Goal: Complete application form

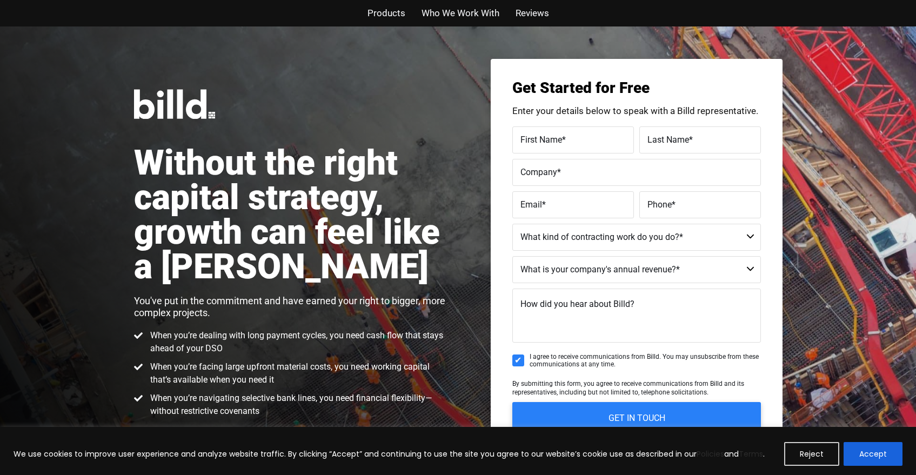
click at [587, 152] on input "First Name *" at bounding box center [573, 139] width 122 height 27
type input "Test"
click at [555, 179] on label "Company *" at bounding box center [636, 172] width 232 height 16
click at [555, 179] on input "Company *" at bounding box center [636, 172] width 249 height 27
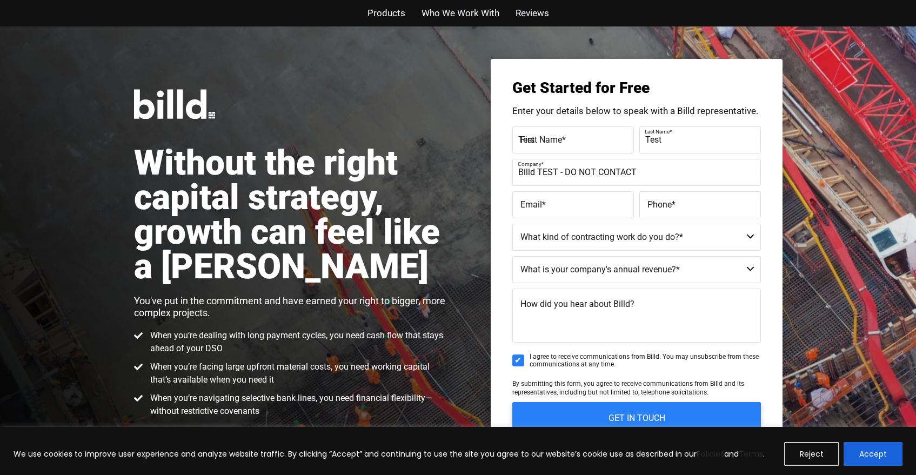
type input "Billd TEST - DO NOT CONTACT"
click at [522, 218] on input "Email *" at bounding box center [573, 204] width 122 height 27
type input "[EMAIL_ADDRESS][DOMAIN_NAME]"
type input "[PHONE_NUMBER]"
click at [535, 247] on select "Commercial Commercial and Residential Residential Not a Contractor" at bounding box center [636, 237] width 249 height 27
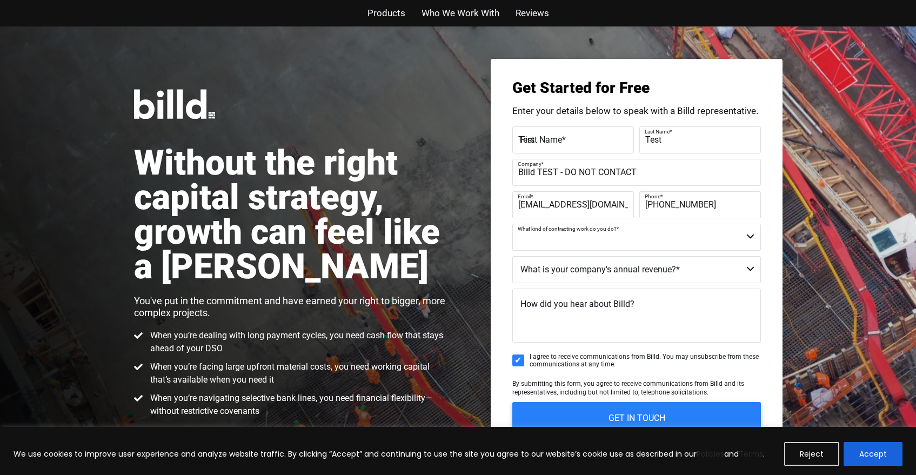
select select "Commercial and Residential"
click at [512, 224] on select "Commercial Commercial and Residential Residential Not a Contractor" at bounding box center [636, 237] width 249 height 27
click at [574, 267] on select "$40M + $25M - $40M $8M - $25M $4M - $8M $2M - $4M $1M - $2M Less than $1M" at bounding box center [636, 269] width 249 height 27
select select "$1M - $2M"
click at [512, 256] on select "$40M + $25M - $40M $8M - $25M $4M - $8M $2M - $4M $1M - $2M Less than $1M" at bounding box center [636, 269] width 249 height 27
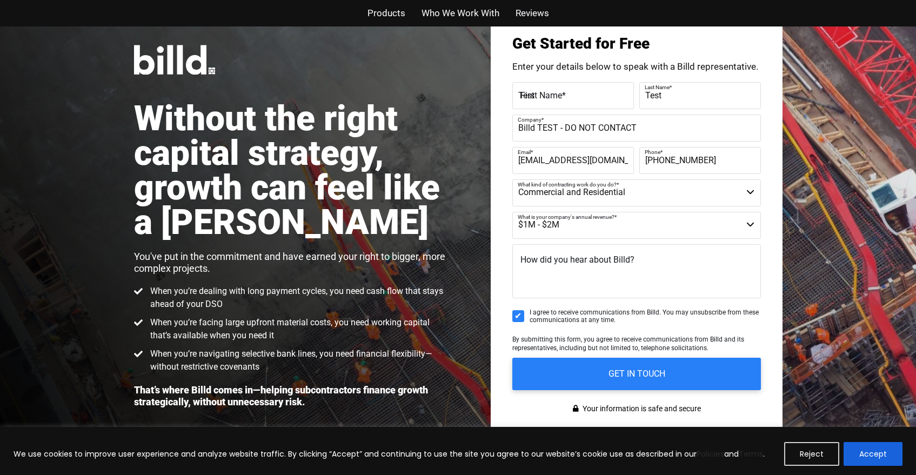
scroll to position [71, 0]
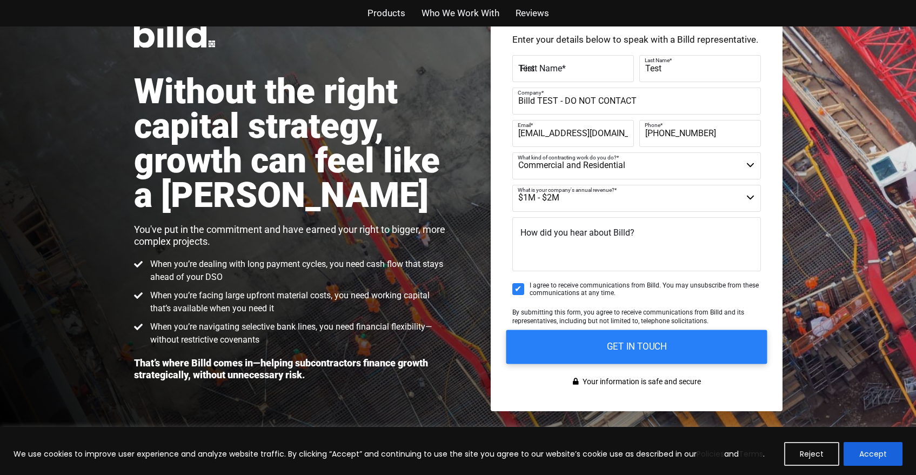
click at [596, 344] on input "GET IN TOUCH" at bounding box center [636, 347] width 261 height 34
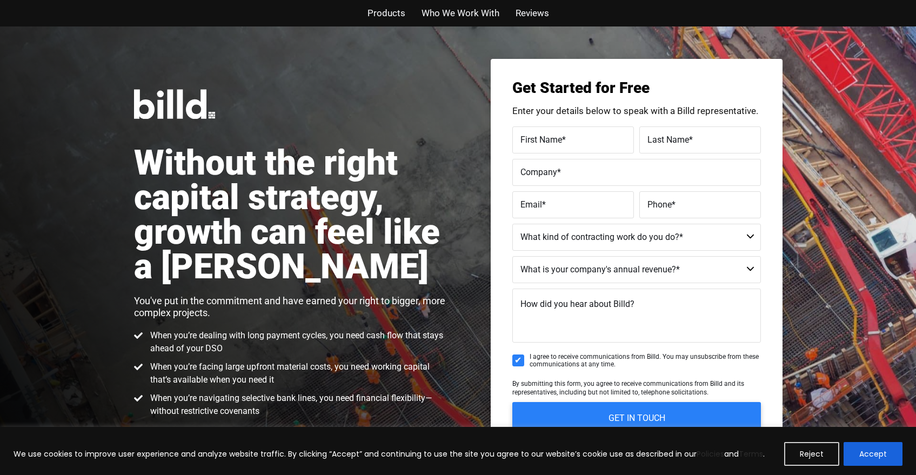
click at [554, 125] on div "Get Started for Free Enter your details below to speak with a Billd representat…" at bounding box center [637, 271] width 292 height 424
click at [554, 146] on label "First Name *" at bounding box center [572, 140] width 105 height 16
click at [554, 146] on input "First Name *" at bounding box center [573, 139] width 122 height 27
type input "Test"
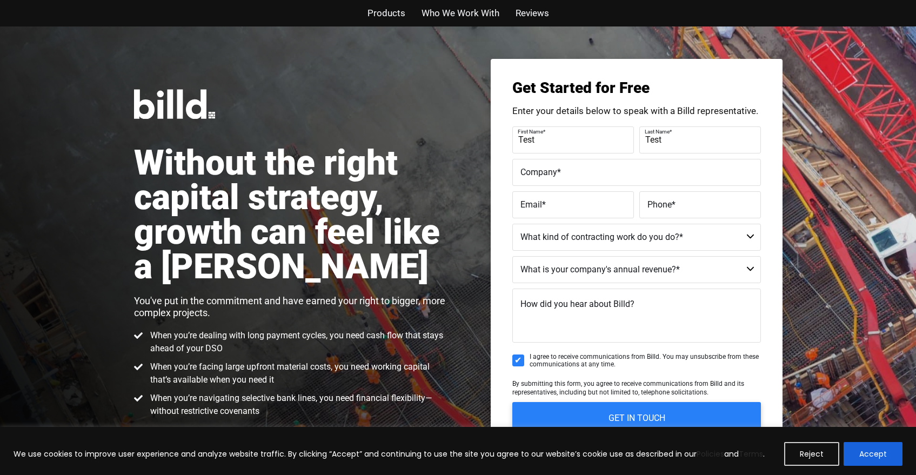
click at [535, 171] on span "Company" at bounding box center [538, 171] width 37 height 10
click at [535, 171] on input "Company *" at bounding box center [636, 172] width 249 height 27
type input "Billd TEST - DO NOT CONTACT"
click at [547, 216] on input "Email *" at bounding box center [573, 204] width 122 height 27
type input "[EMAIL_ADDRESS][DOMAIN_NAME]"
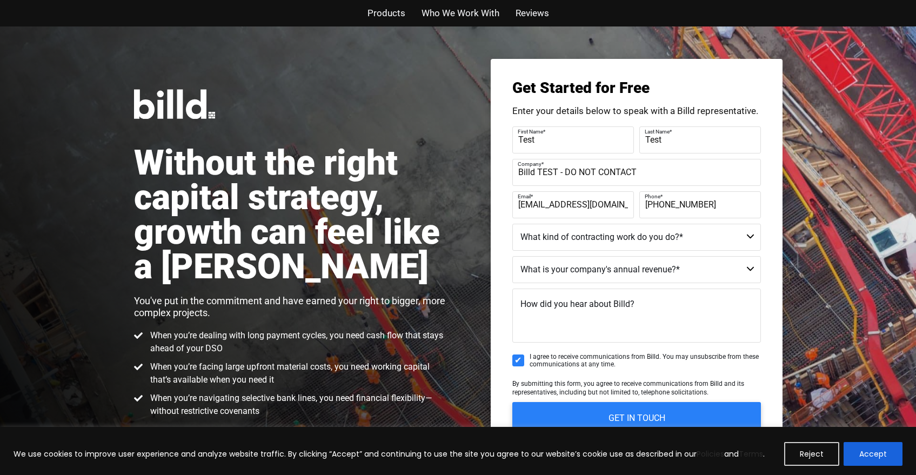
type input "(999)999-9999"
click at [573, 240] on select "Commercial Commercial and Residential Residential Not a Contractor" at bounding box center [636, 237] width 249 height 27
select select "Commercial and Residential"
click at [512, 224] on select "Commercial Commercial and Residential Residential Not a Contractor" at bounding box center [636, 237] width 249 height 27
click at [606, 264] on select "$40M + $25M - $40M $8M - $25M $4M - $8M $2M - $4M $1M - $2M Less than $1M" at bounding box center [636, 269] width 249 height 27
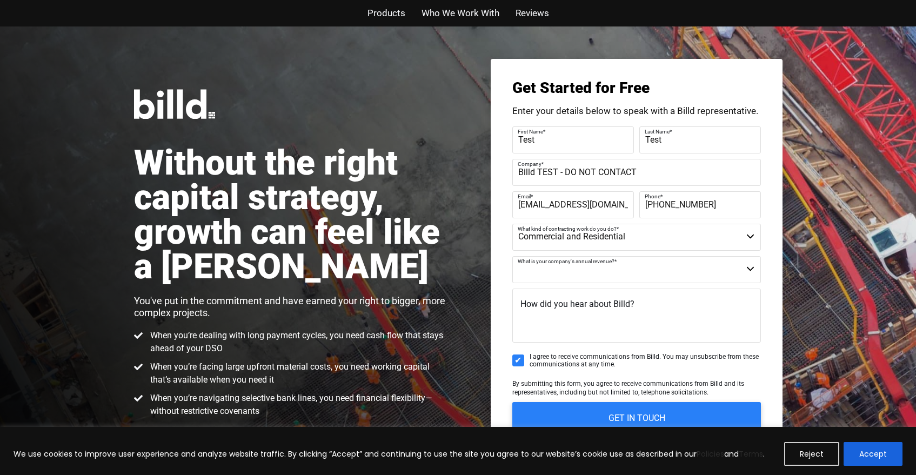
select select "Less than $1M"
click at [512, 256] on select "$40M + $25M - $40M $8M - $25M $4M - $8M $2M - $4M $1M - $2M Less than $1M" at bounding box center [636, 269] width 249 height 27
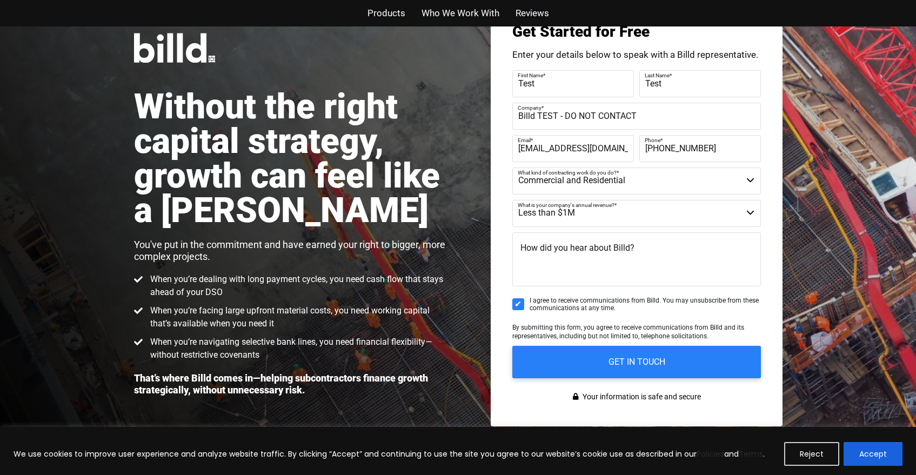
scroll to position [59, 0]
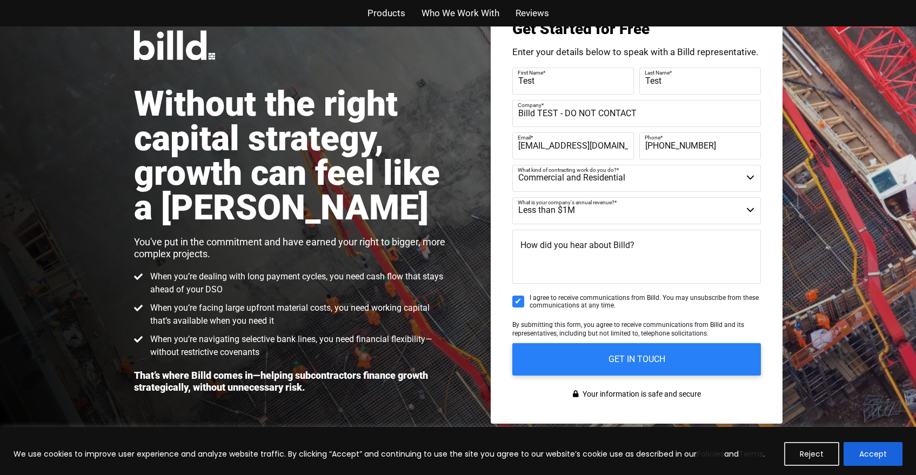
click at [552, 212] on select "$40M + $25M - $40M $8M - $25M $4M - $8M $2M - $4M $1M - $2M Less than $1M" at bounding box center [636, 210] width 249 height 27
click at [512, 197] on select "$40M + $25M - $40M $8M - $25M $4M - $8M $2M - $4M $1M - $2M Less than $1M" at bounding box center [636, 210] width 249 height 27
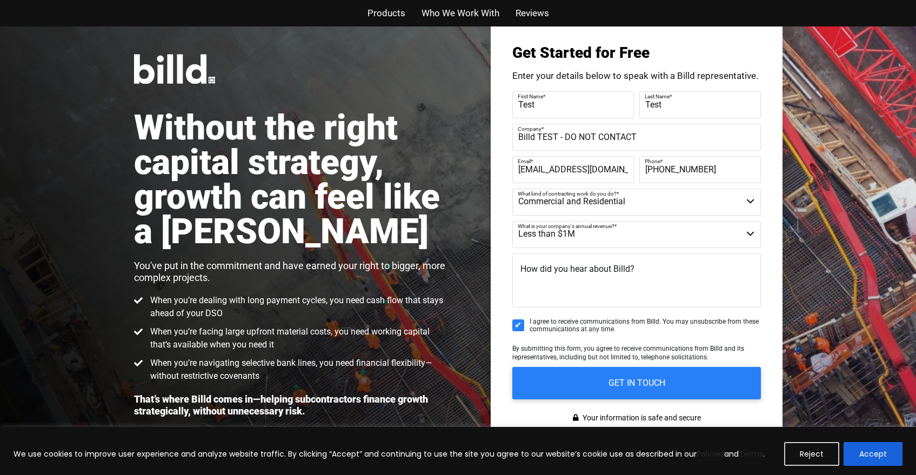
scroll to position [36, 0]
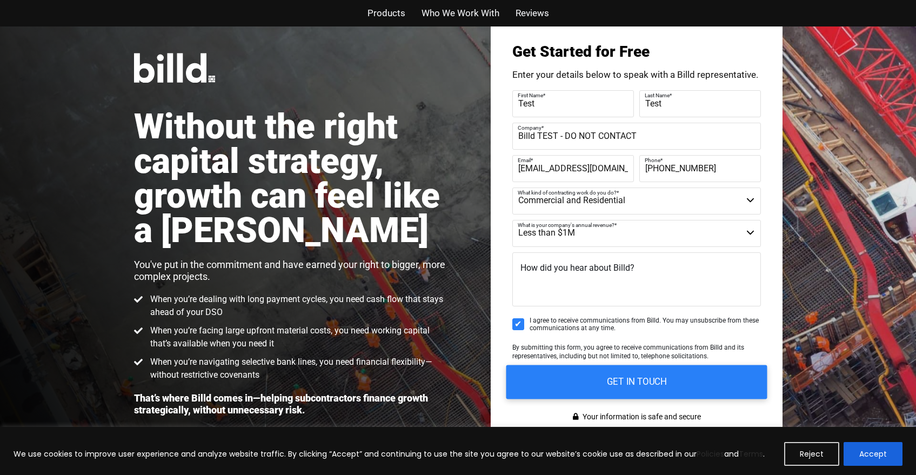
click at [574, 378] on input "GET IN TOUCH" at bounding box center [636, 382] width 261 height 34
